Goal: Navigation & Orientation: Go to known website

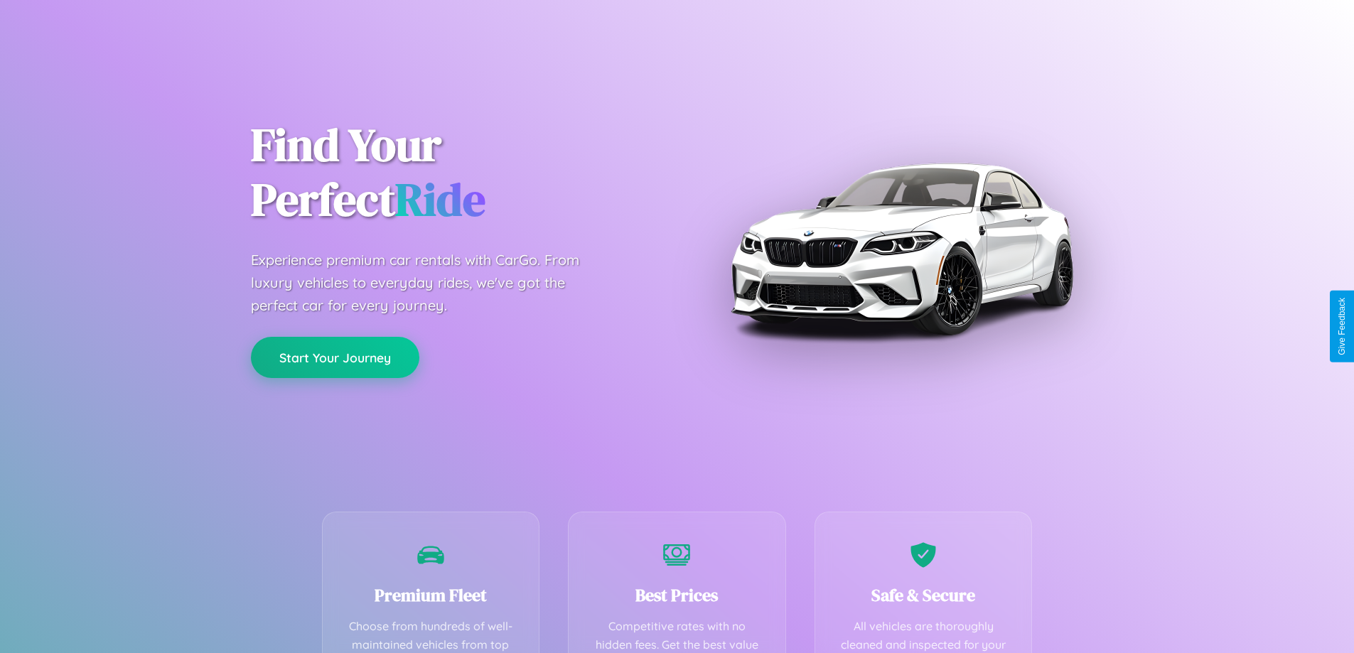
click at [335, 357] on button "Start Your Journey" at bounding box center [335, 357] width 168 height 41
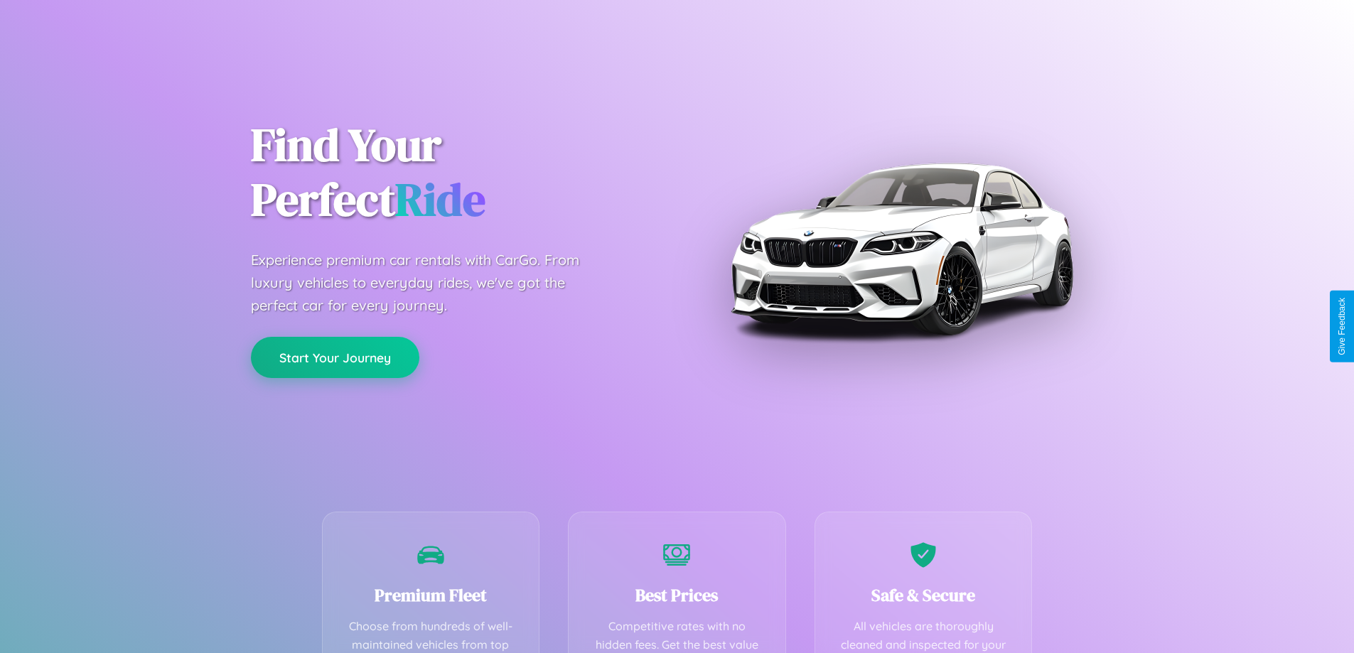
click at [335, 357] on button "Start Your Journey" at bounding box center [335, 357] width 168 height 41
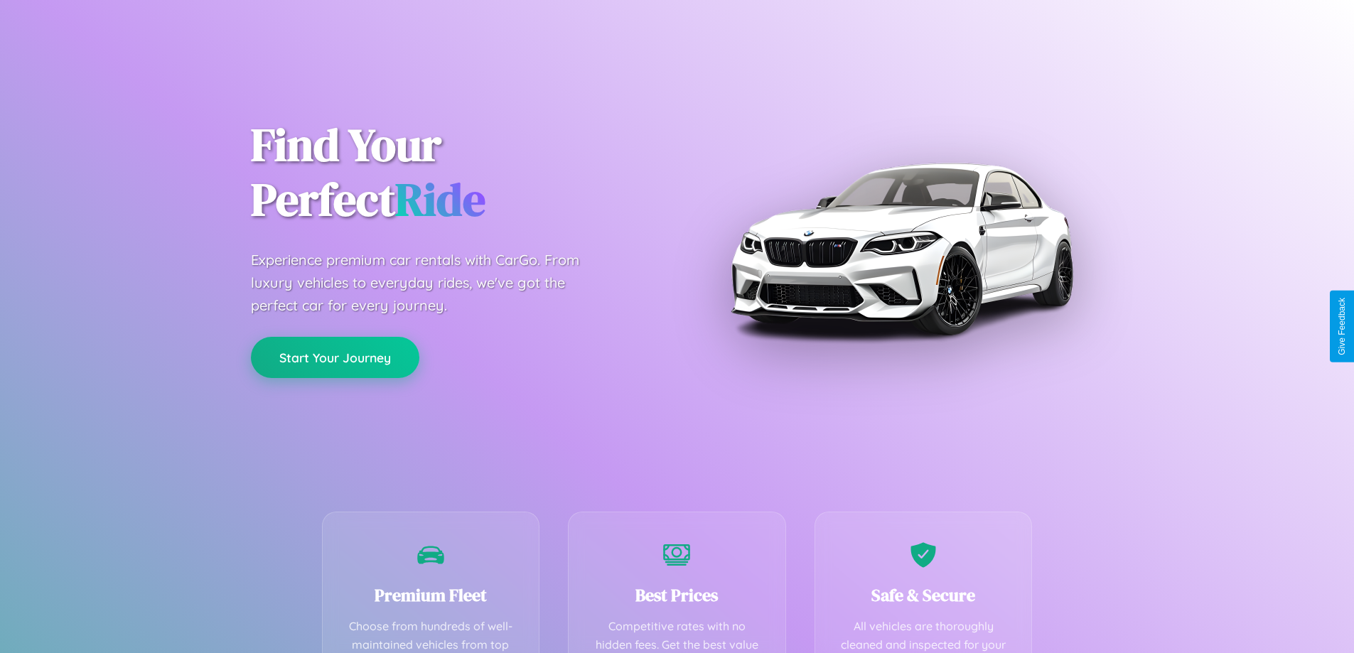
click at [335, 357] on button "Start Your Journey" at bounding box center [335, 357] width 168 height 41
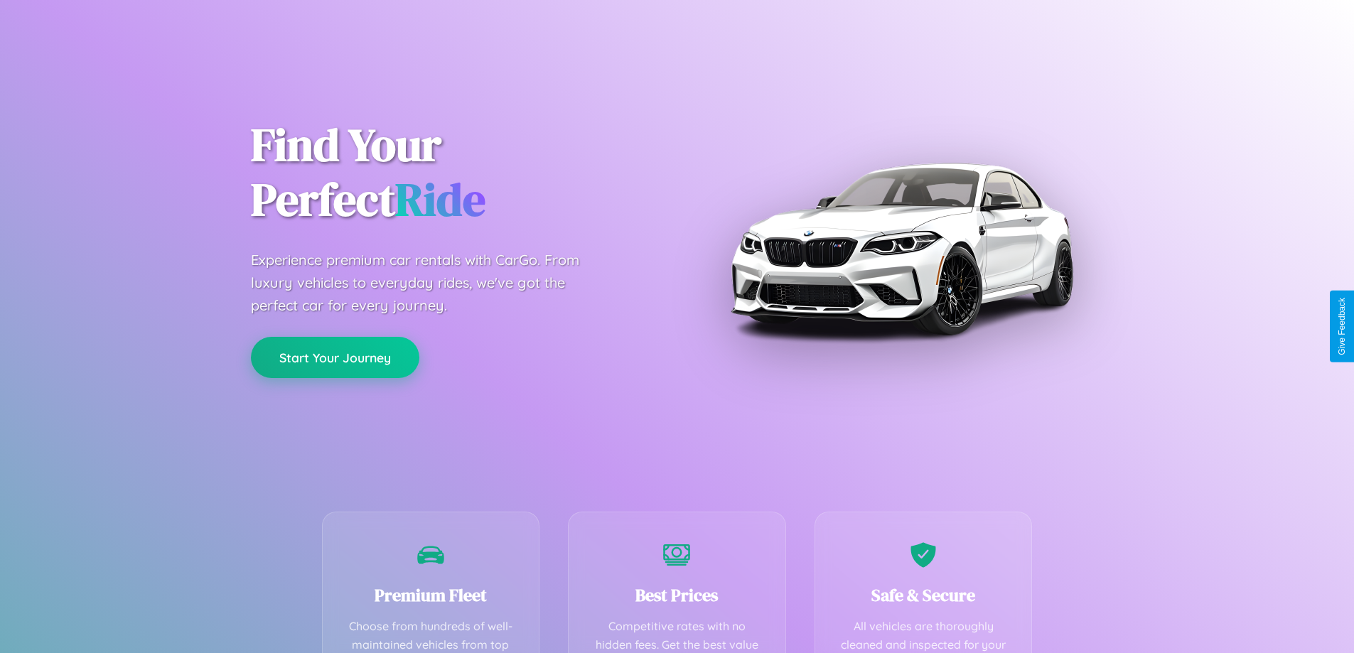
click at [335, 357] on button "Start Your Journey" at bounding box center [335, 357] width 168 height 41
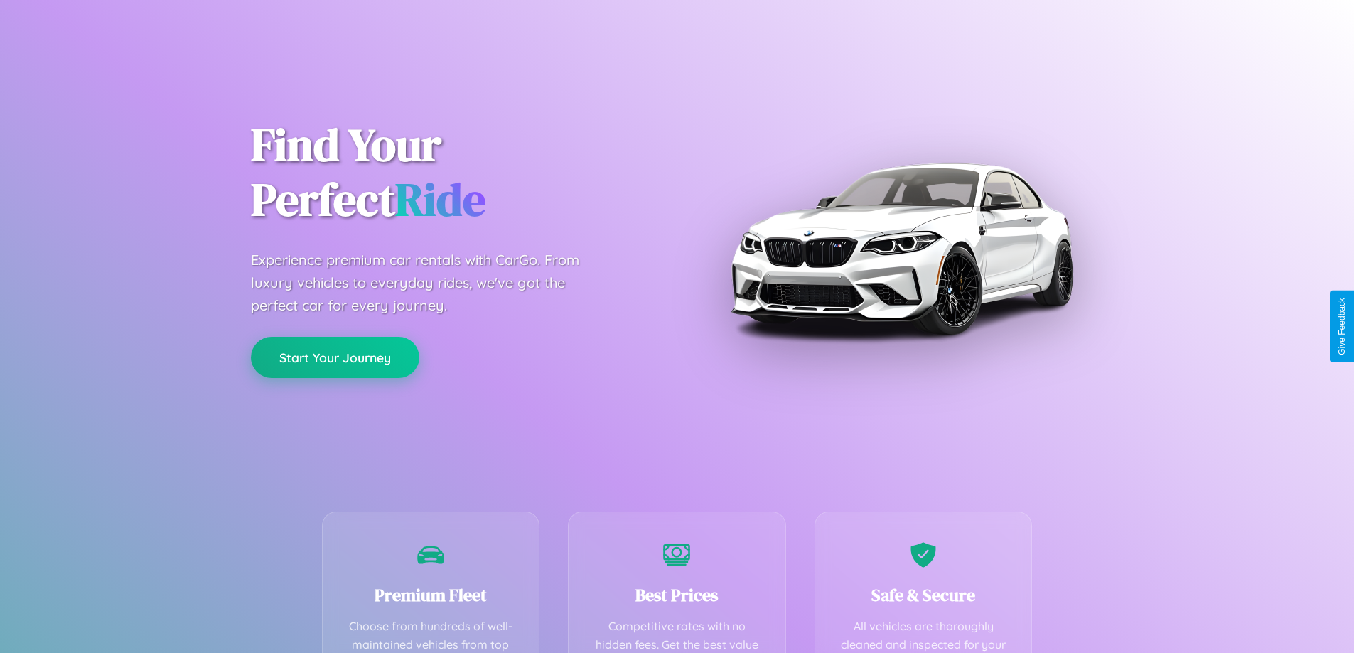
click at [335, 357] on button "Start Your Journey" at bounding box center [335, 357] width 168 height 41
